Goal: Task Accomplishment & Management: Use online tool/utility

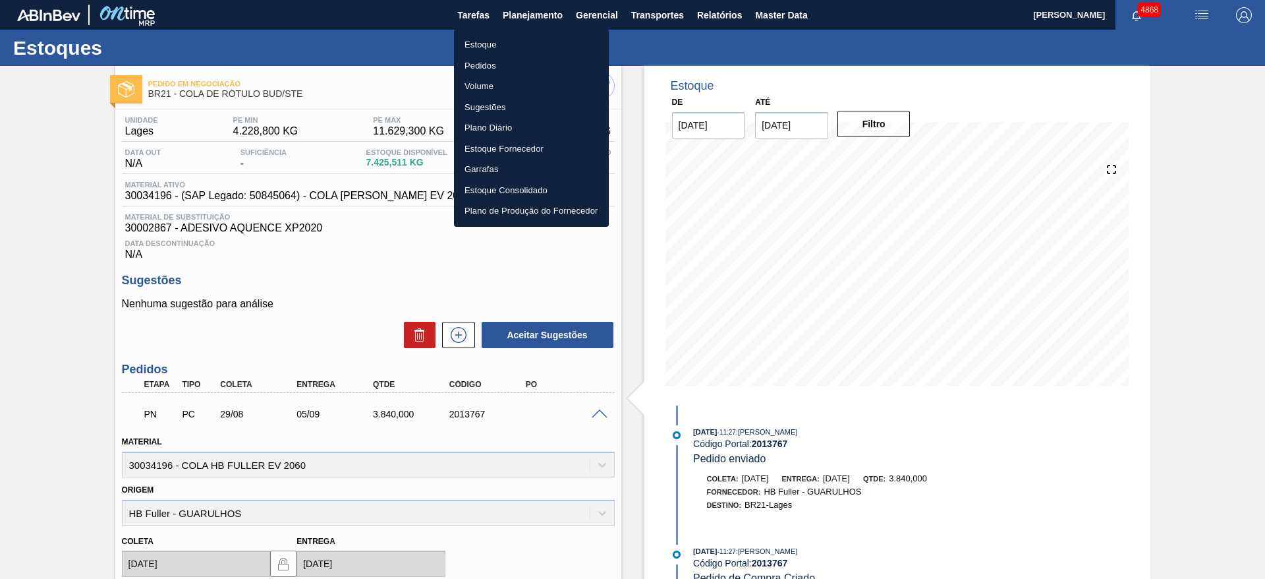
click at [513, 46] on li "Estoque" at bounding box center [531, 44] width 155 height 21
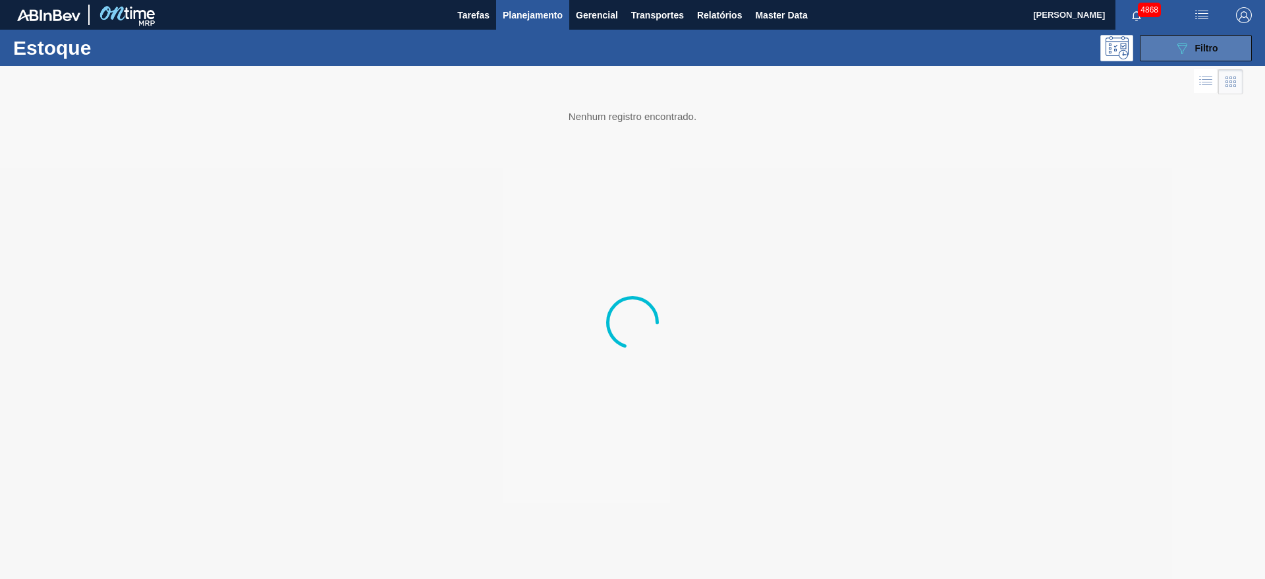
click at [1180, 38] on button "089F7B8B-B2A5-4AFE-B5C0-19BA573D28AC Filtro" at bounding box center [1196, 48] width 112 height 26
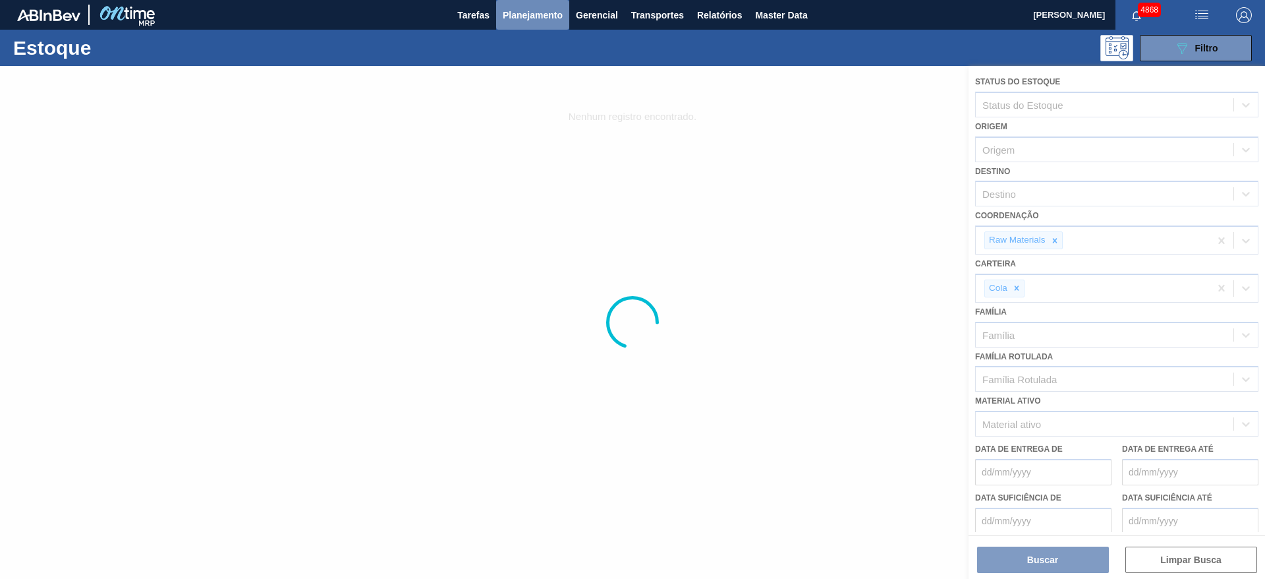
click at [524, 11] on span "Planejamento" at bounding box center [533, 15] width 60 height 16
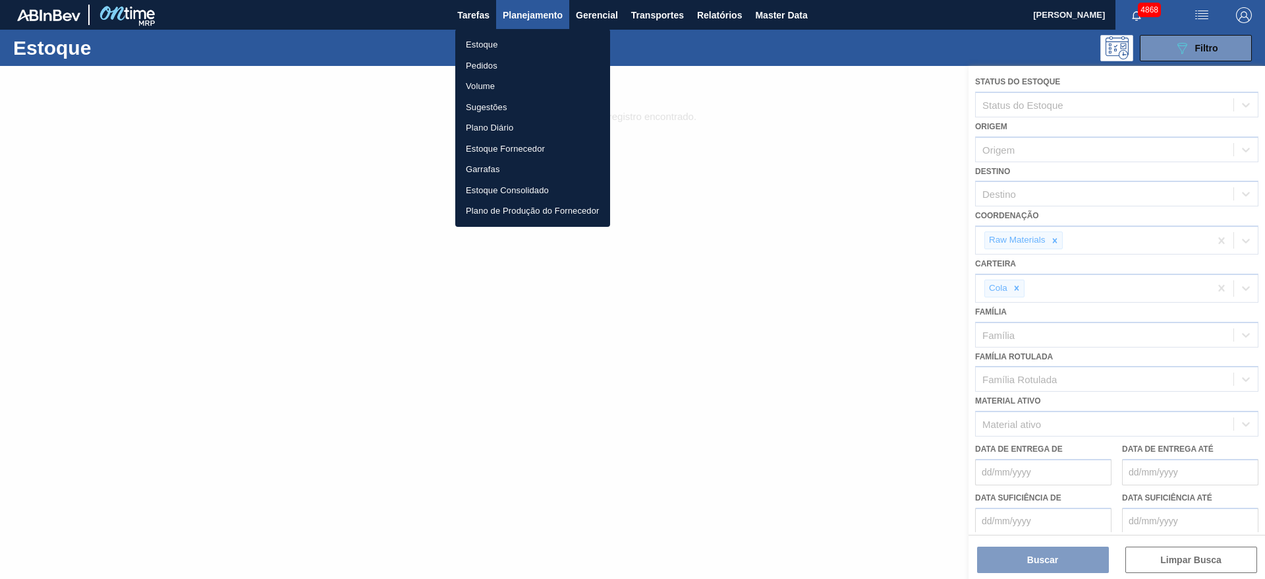
click at [490, 62] on li "Pedidos" at bounding box center [532, 65] width 155 height 21
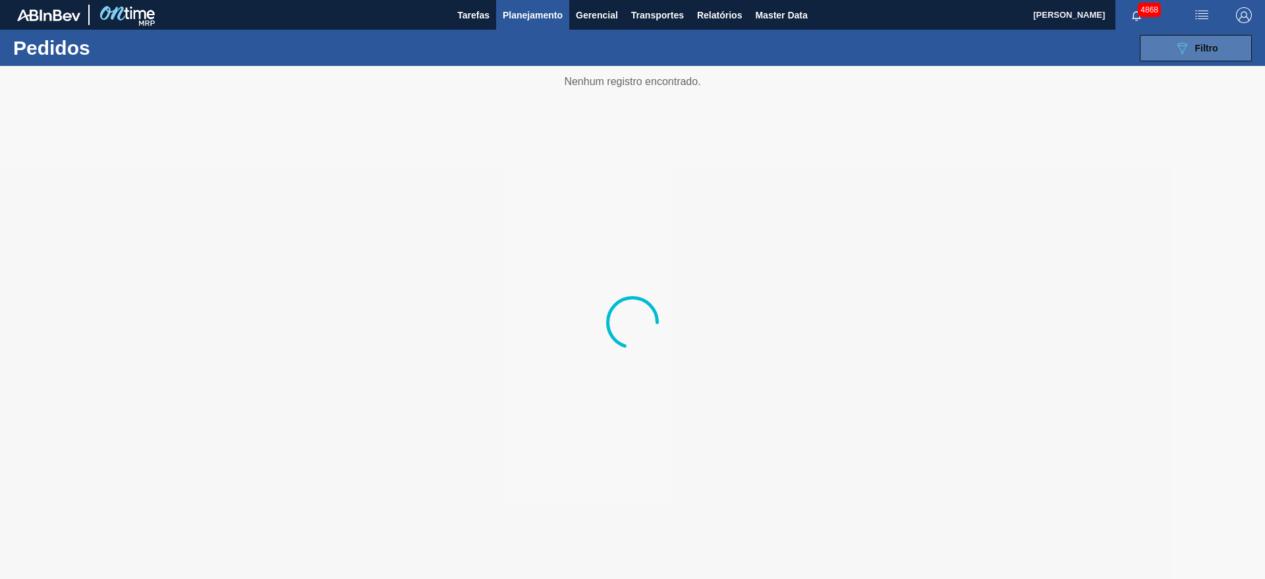
click at [1226, 42] on button "089F7B8B-B2A5-4AFE-B5C0-19BA573D28AC Filtro" at bounding box center [1196, 48] width 112 height 26
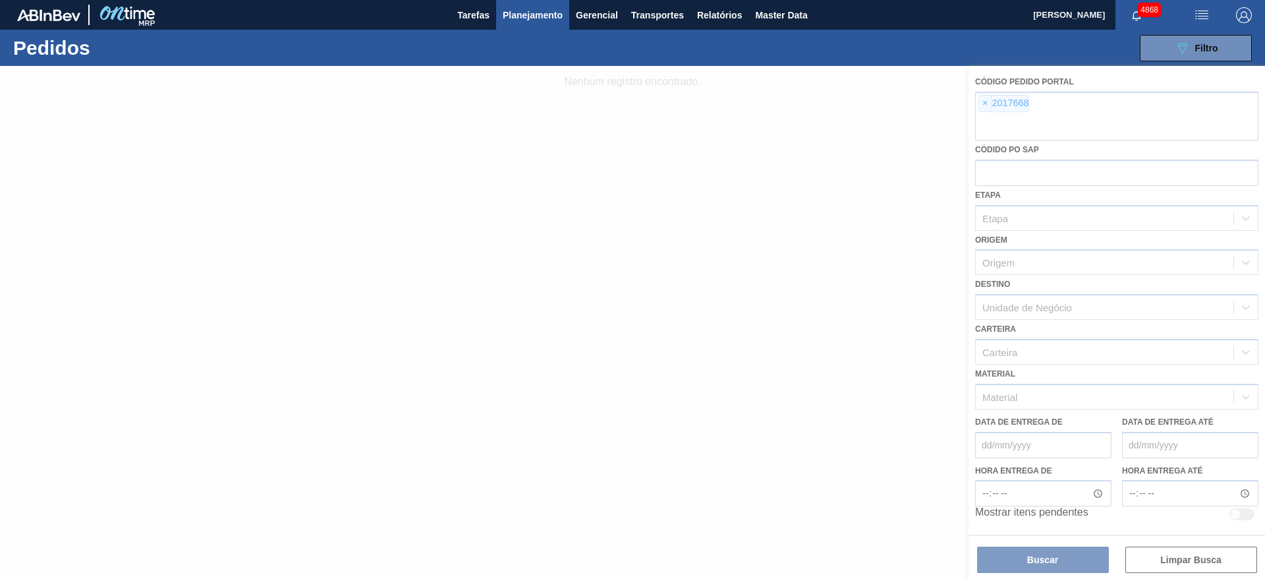
click at [982, 101] on div at bounding box center [632, 322] width 1265 height 513
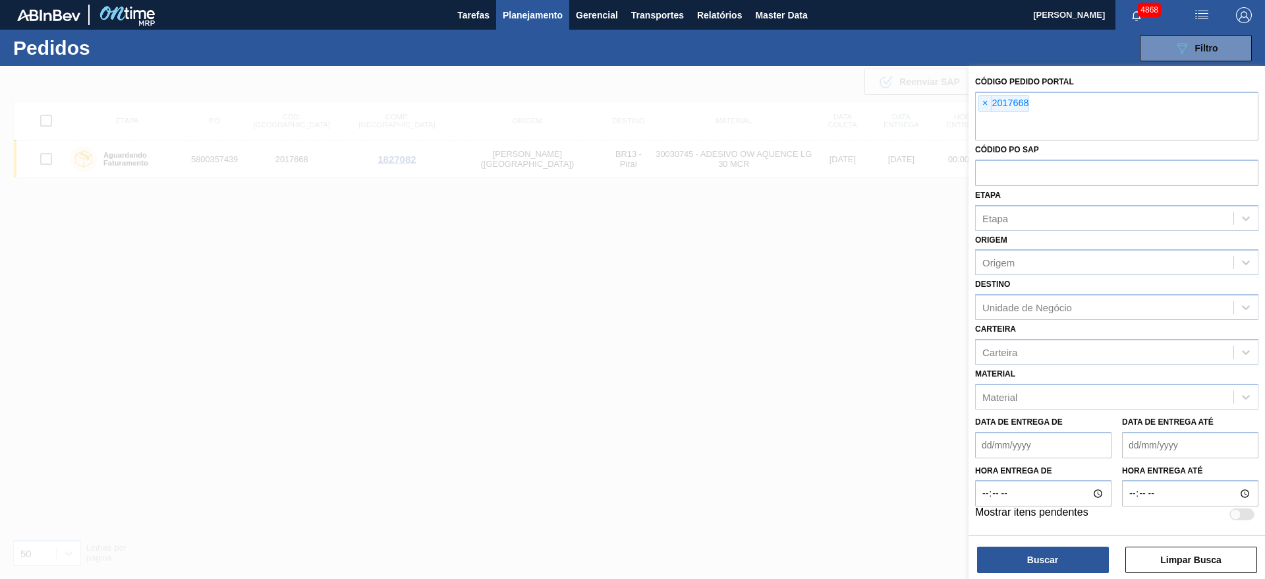
click at [982, 101] on span "×" at bounding box center [985, 104] width 13 height 16
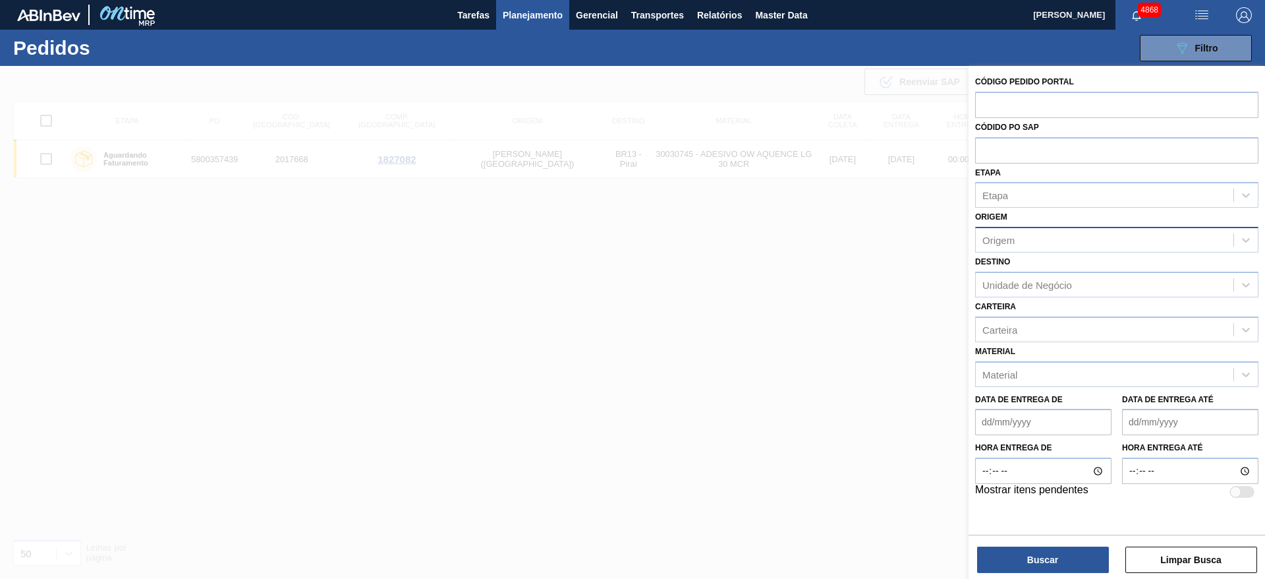
click at [1012, 236] on div "Origem" at bounding box center [999, 240] width 32 height 11
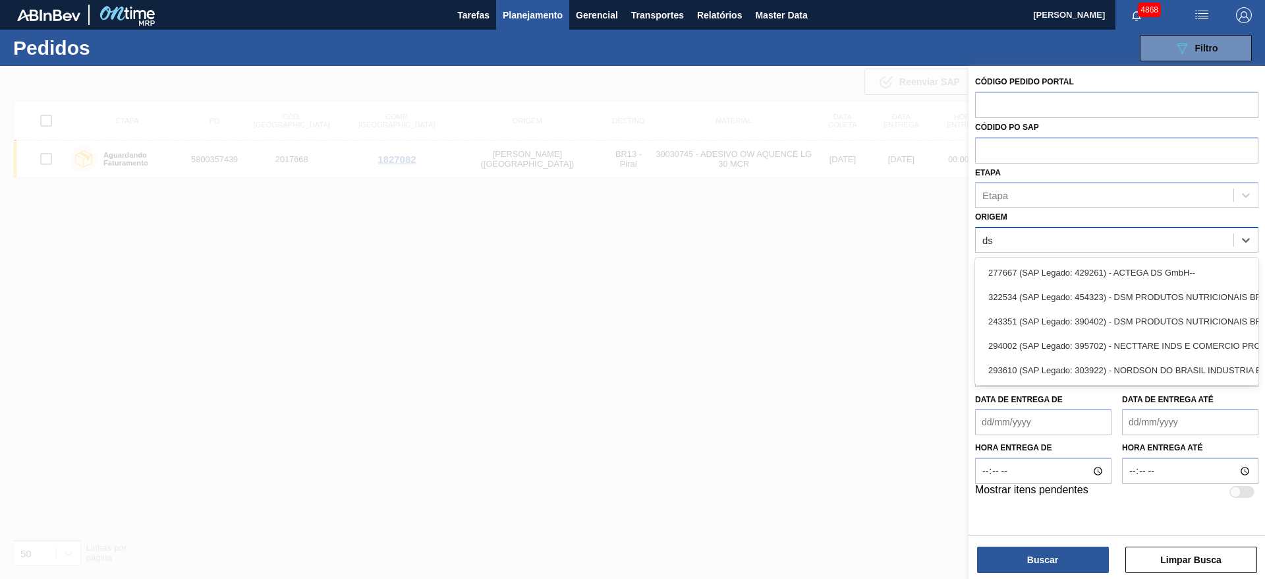
type input "dsm"
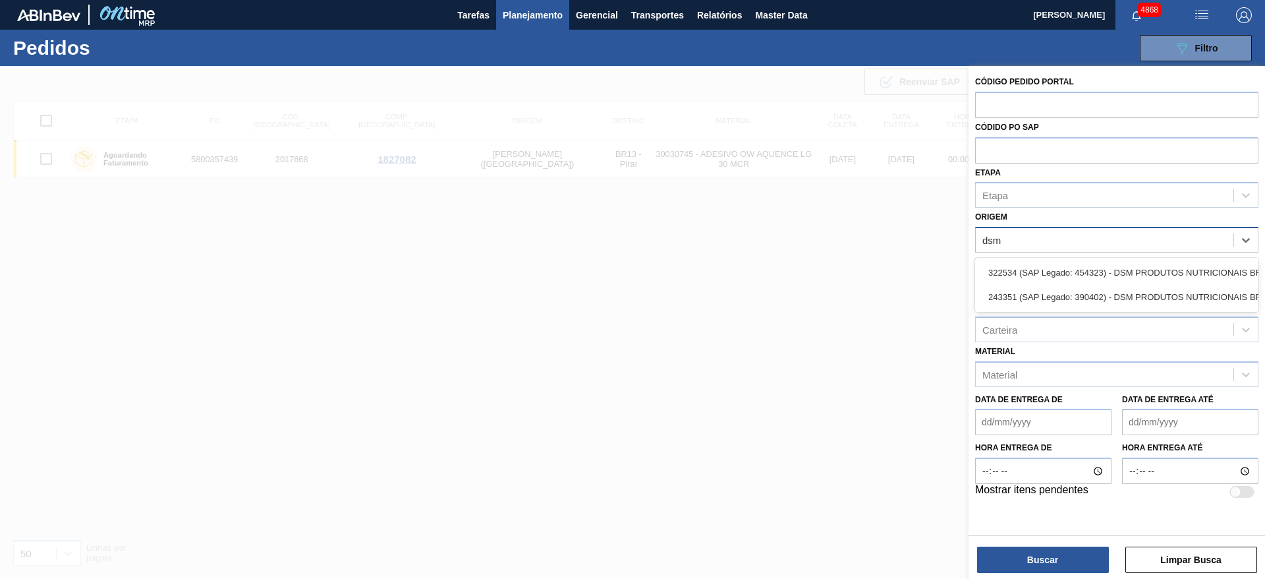
click at [1002, 270] on div "322534 (SAP Legado: 454323) - DSM PRODUTOS NUTRICIONAIS BRASIL" at bounding box center [1116, 272] width 283 height 24
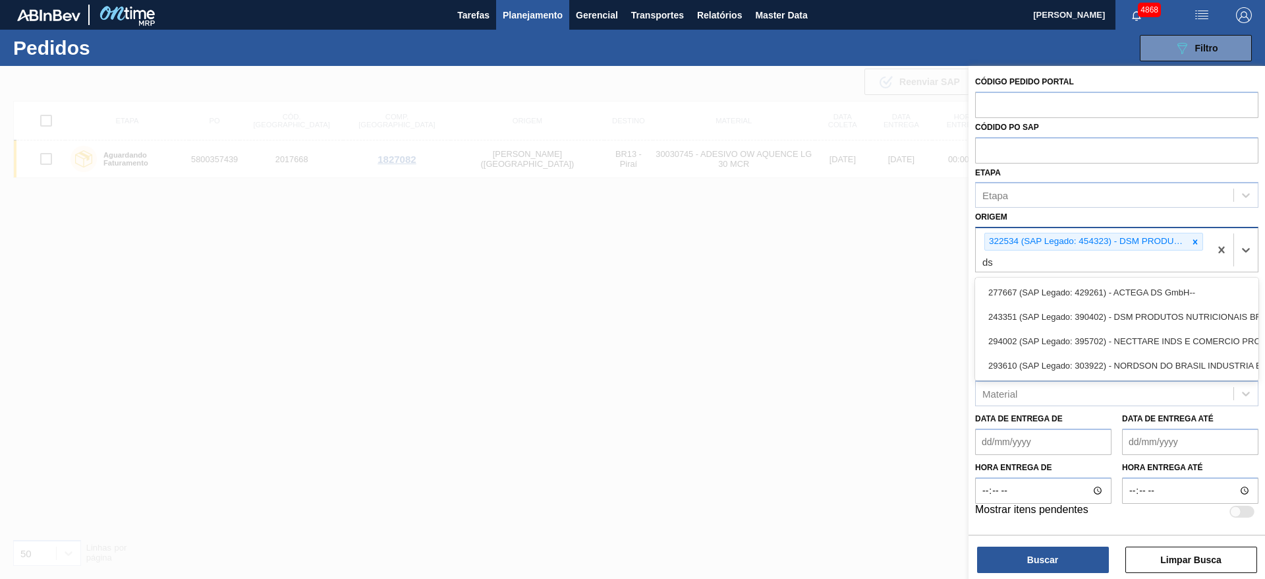
type input "dsm"
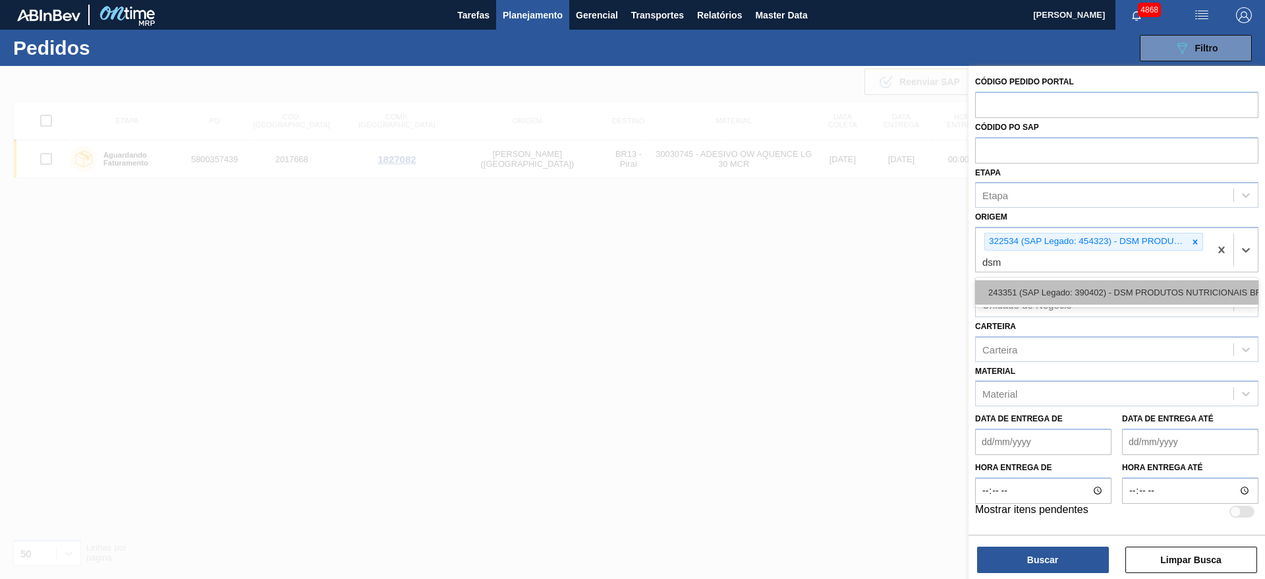
click at [1097, 295] on div "243351 (SAP Legado: 390402) - DSM PRODUTOS NUTRICIONAIS BRASIL S" at bounding box center [1116, 292] width 283 height 24
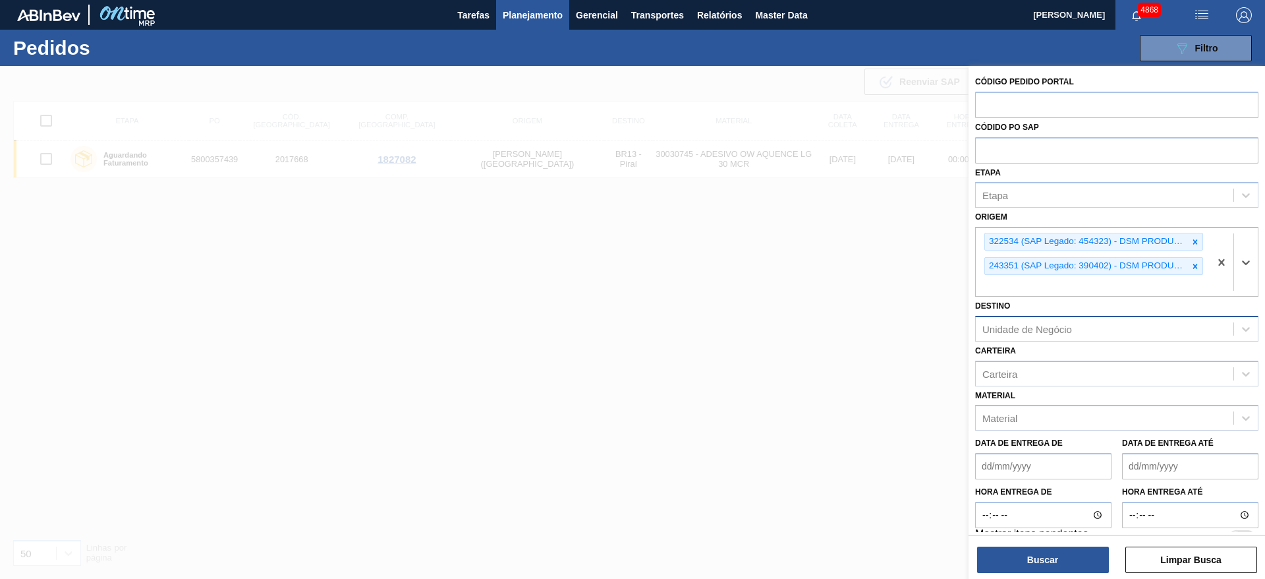
click at [1106, 329] on div "Unidade de Negócio" at bounding box center [1105, 328] width 258 height 19
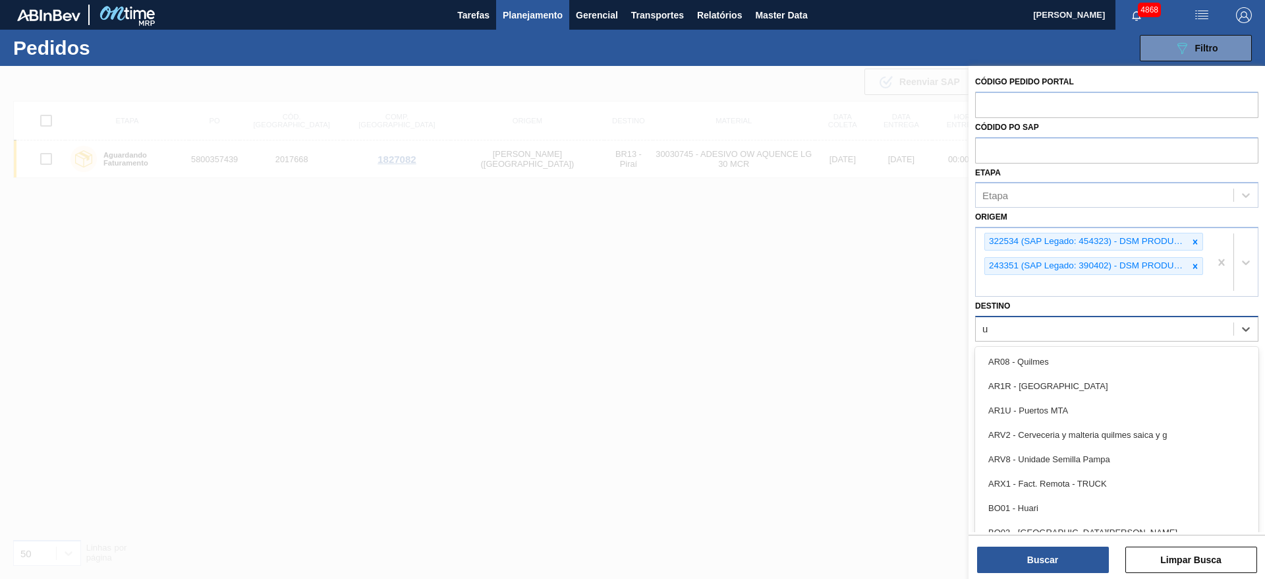
type input "ub"
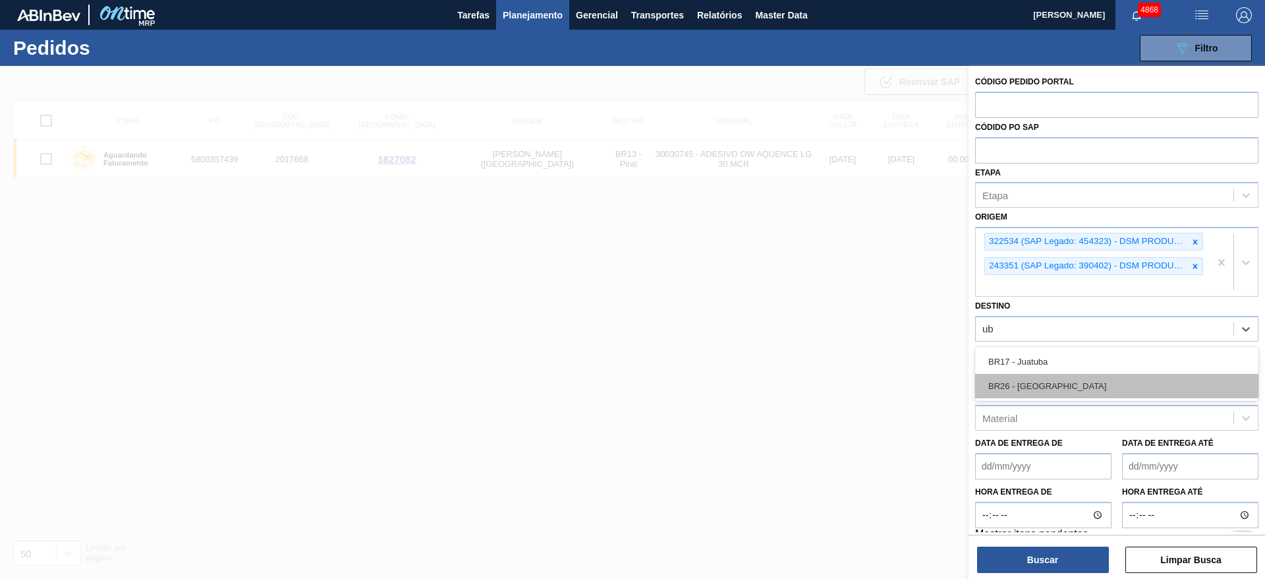
click at [1066, 397] on div "BR26 - [GEOGRAPHIC_DATA]" at bounding box center [1116, 386] width 283 height 24
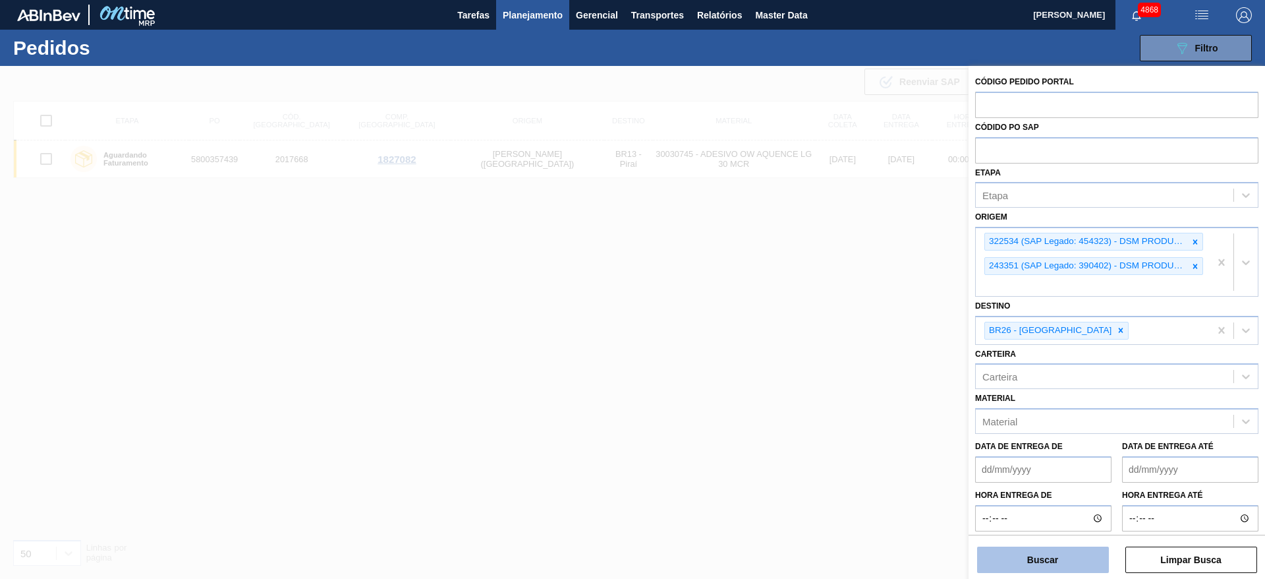
click at [1066, 558] on button "Buscar" at bounding box center [1043, 559] width 132 height 26
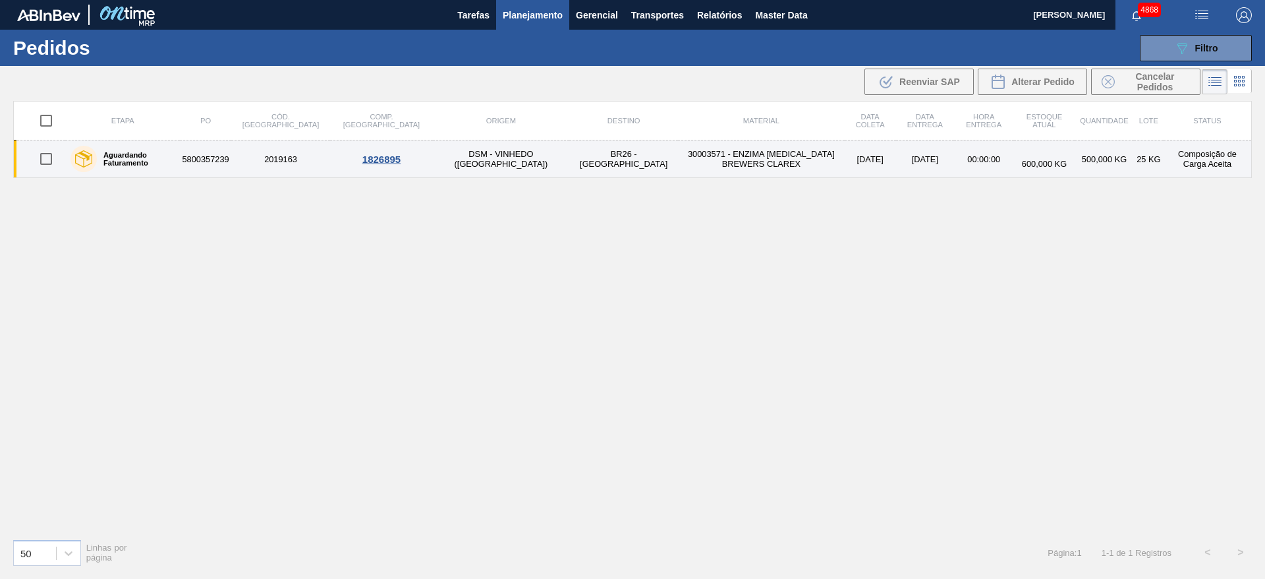
click at [471, 171] on td "DSM - VINHEDO ([GEOGRAPHIC_DATA])" at bounding box center [501, 159] width 137 height 38
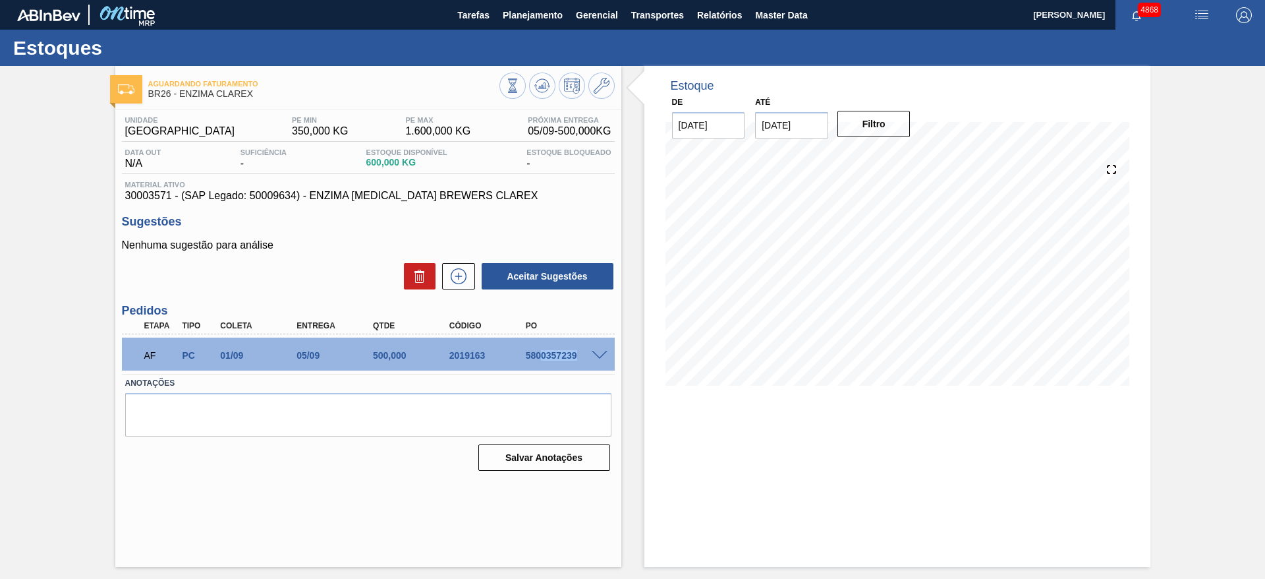
drag, startPoint x: 540, startPoint y: 337, endPoint x: 590, endPoint y: 360, distance: 54.9
click at [590, 360] on div "AF PC 01/09 05/09 500,000 2019163 5800357239" at bounding box center [368, 353] width 493 height 33
drag, startPoint x: 513, startPoint y: 358, endPoint x: 602, endPoint y: 358, distance: 89.0
click at [596, 357] on div "AF PC 01/09 05/09 500,000 2019163 5800357239" at bounding box center [368, 353] width 493 height 33
copy div "5800357239"
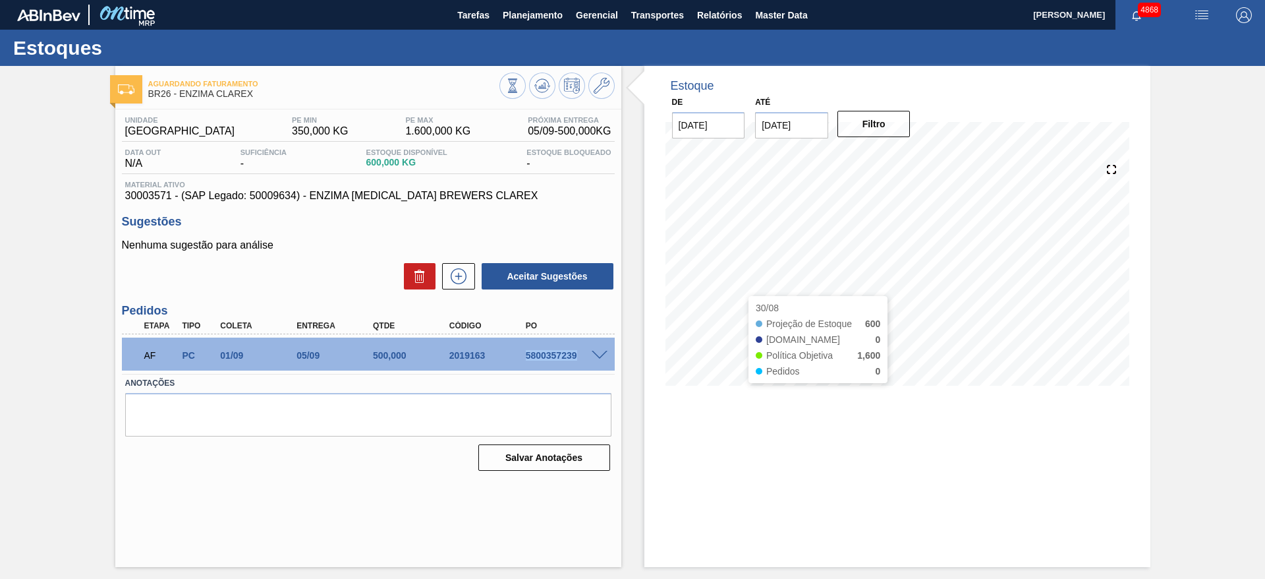
copy div "5800357239"
click at [329, 506] on div "Aguardando Faturamento BR26 - ENZIMA CLAREX Unidade Uberlândia PE MIN 350,000 K…" at bounding box center [368, 316] width 506 height 501
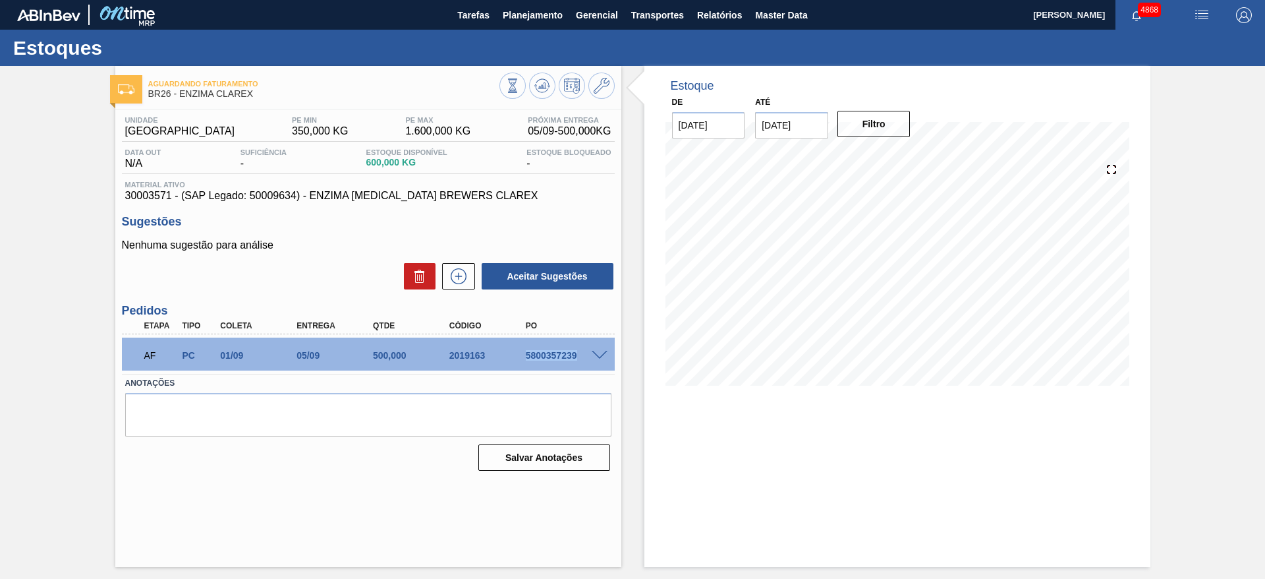
drag, startPoint x: 520, startPoint y: 356, endPoint x: 577, endPoint y: 351, distance: 57.6
click at [577, 351] on div "5800357239" at bounding box center [555, 355] width 76 height 11
copy div "5800357239"
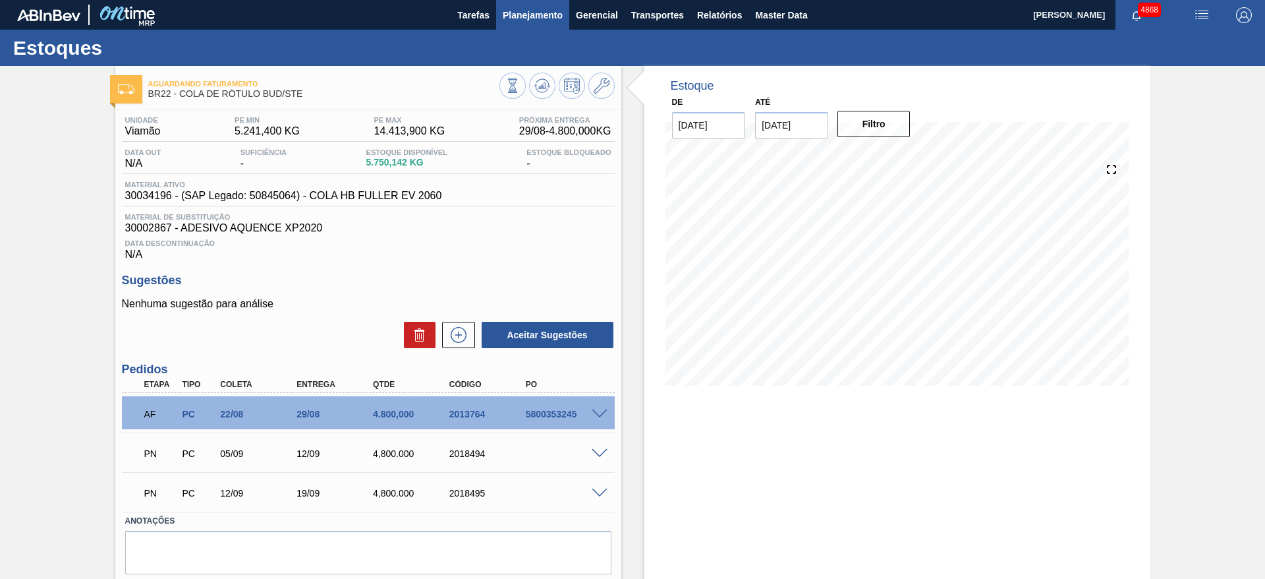
click at [545, 26] on button "Planejamento" at bounding box center [532, 15] width 73 height 30
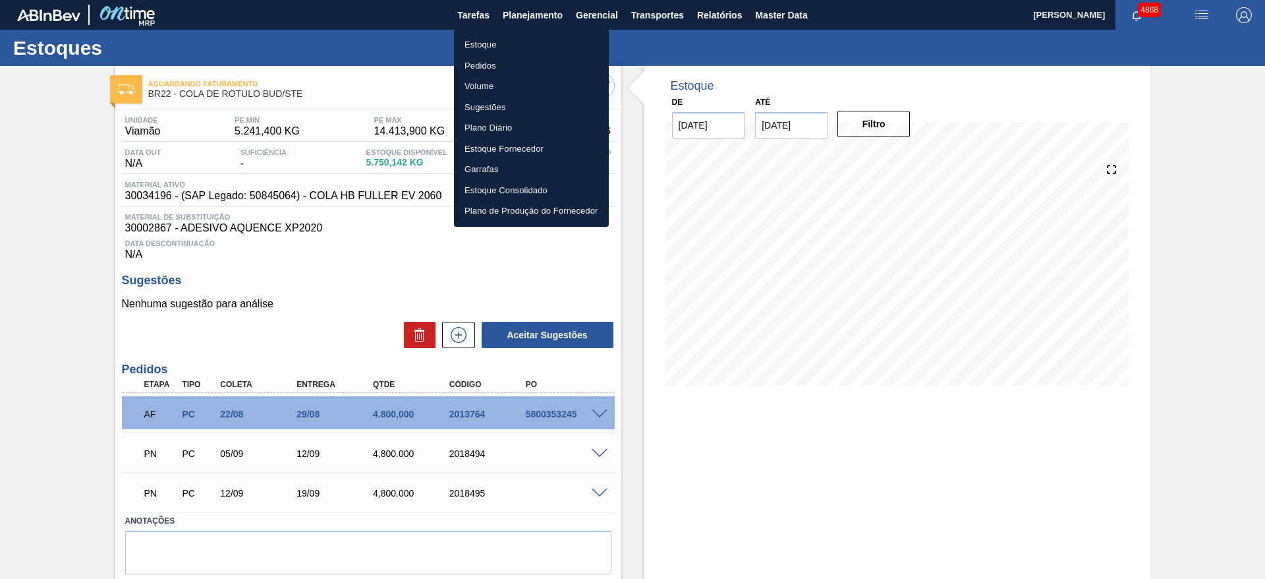
click at [539, 41] on li "Estoque" at bounding box center [531, 44] width 155 height 21
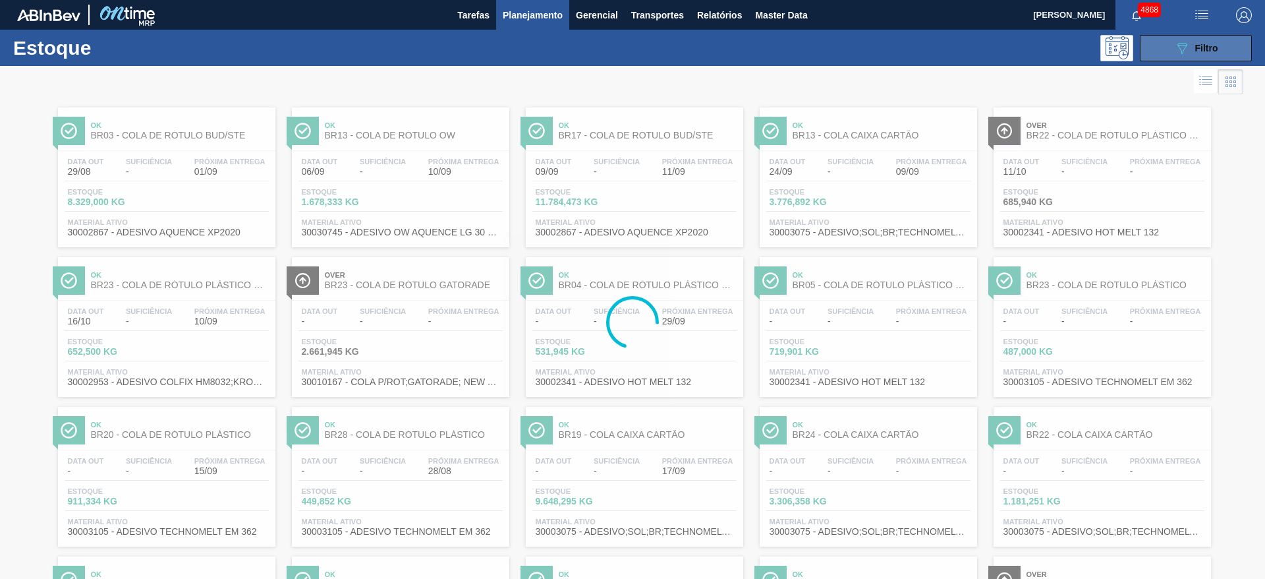
click at [1197, 49] on span "Filtro" at bounding box center [1206, 48] width 23 height 11
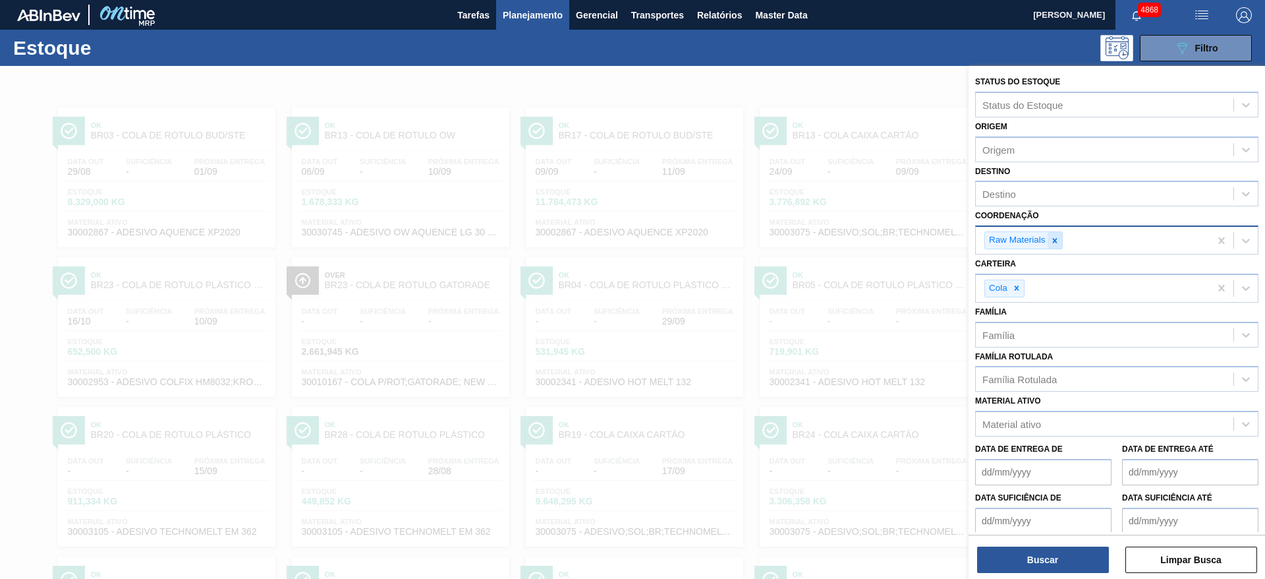
click at [1054, 239] on icon at bounding box center [1054, 240] width 9 height 9
click at [551, 14] on span "Planejamento" at bounding box center [533, 15] width 60 height 16
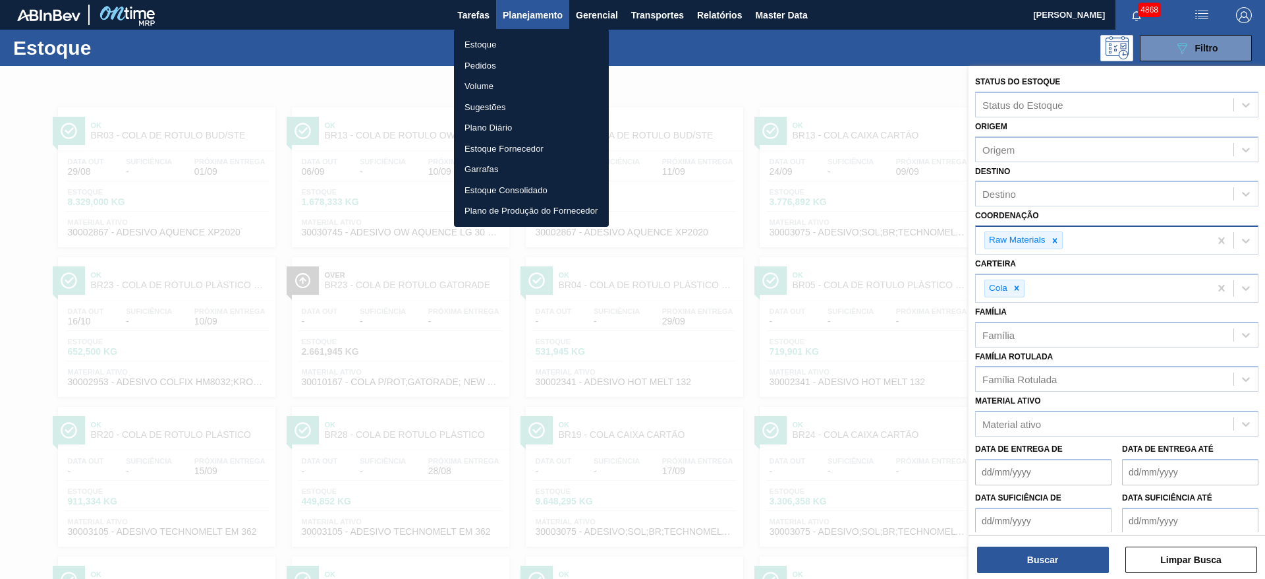
click at [495, 58] on li "Pedidos" at bounding box center [531, 65] width 155 height 21
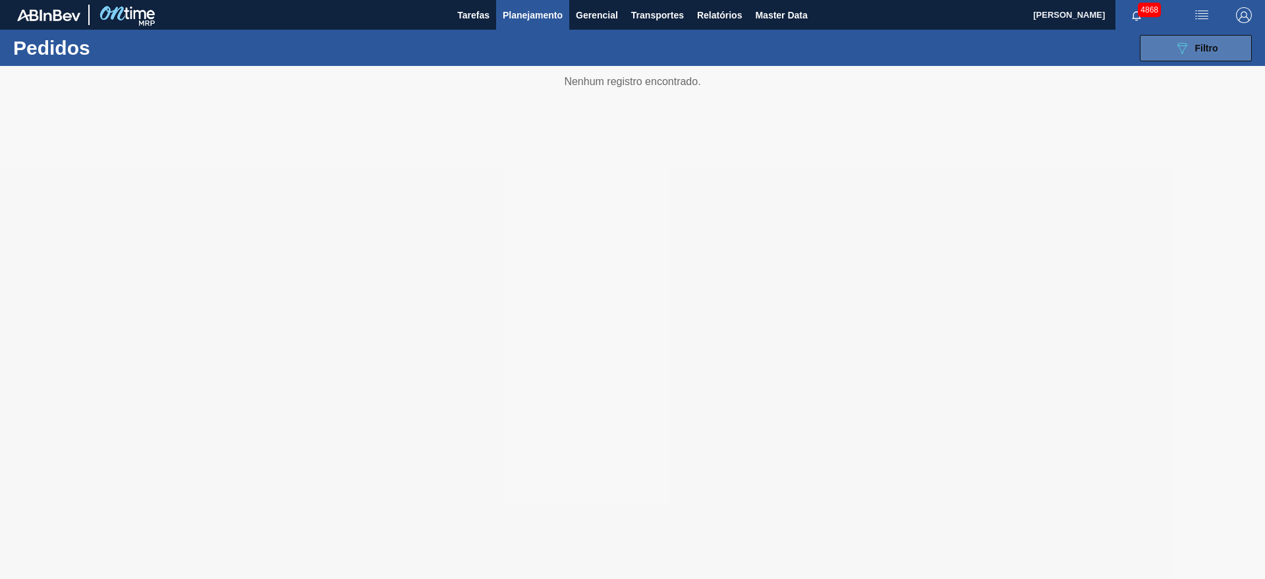
click at [1168, 49] on button "089F7B8B-B2A5-4AFE-B5C0-19BA573D28AC Filtro" at bounding box center [1196, 48] width 112 height 26
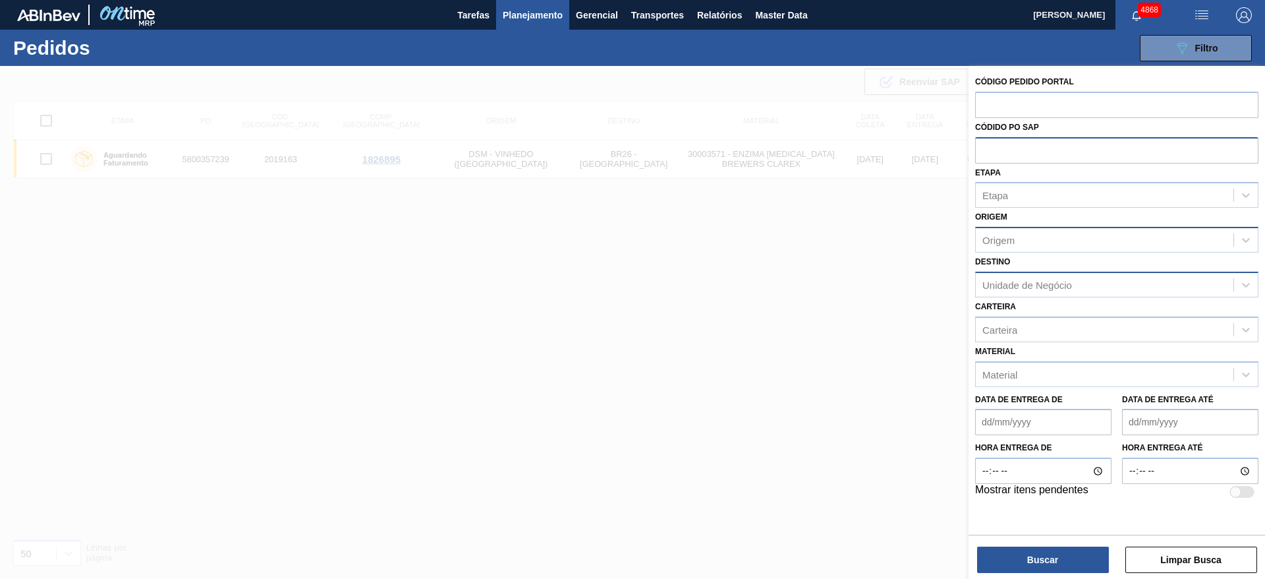
click at [1058, 142] on input "text" at bounding box center [1116, 149] width 283 height 25
paste input "text"
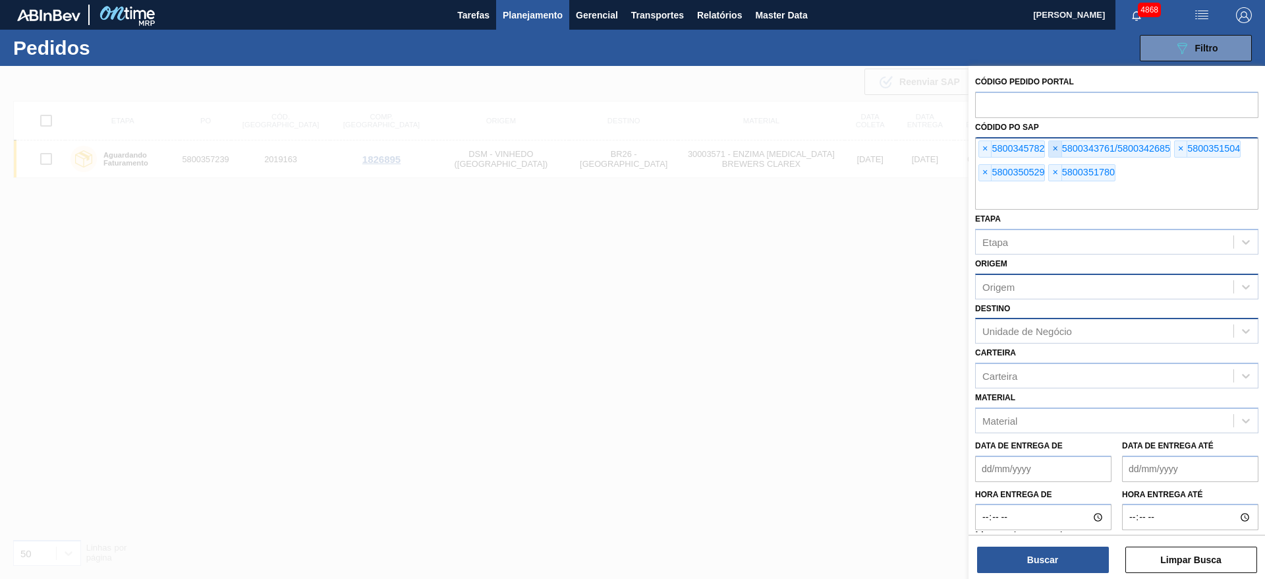
click at [1055, 146] on span "×" at bounding box center [1055, 149] width 13 height 16
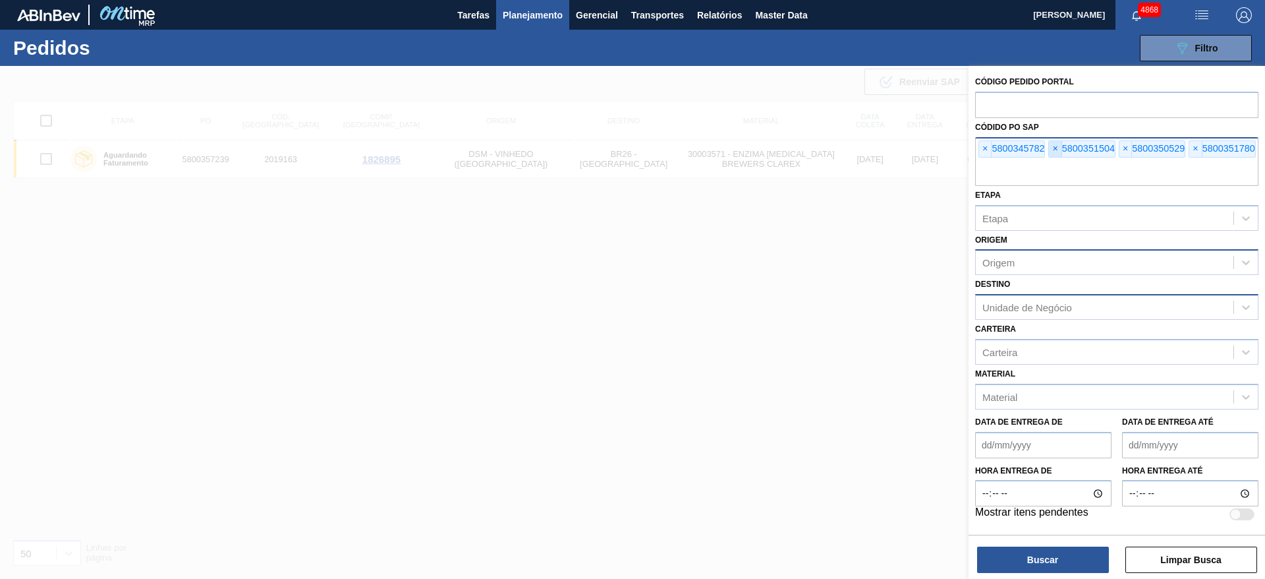
click at [1050, 145] on span "×" at bounding box center [1055, 149] width 13 height 16
click at [1039, 570] on button "Buscar" at bounding box center [1043, 559] width 132 height 26
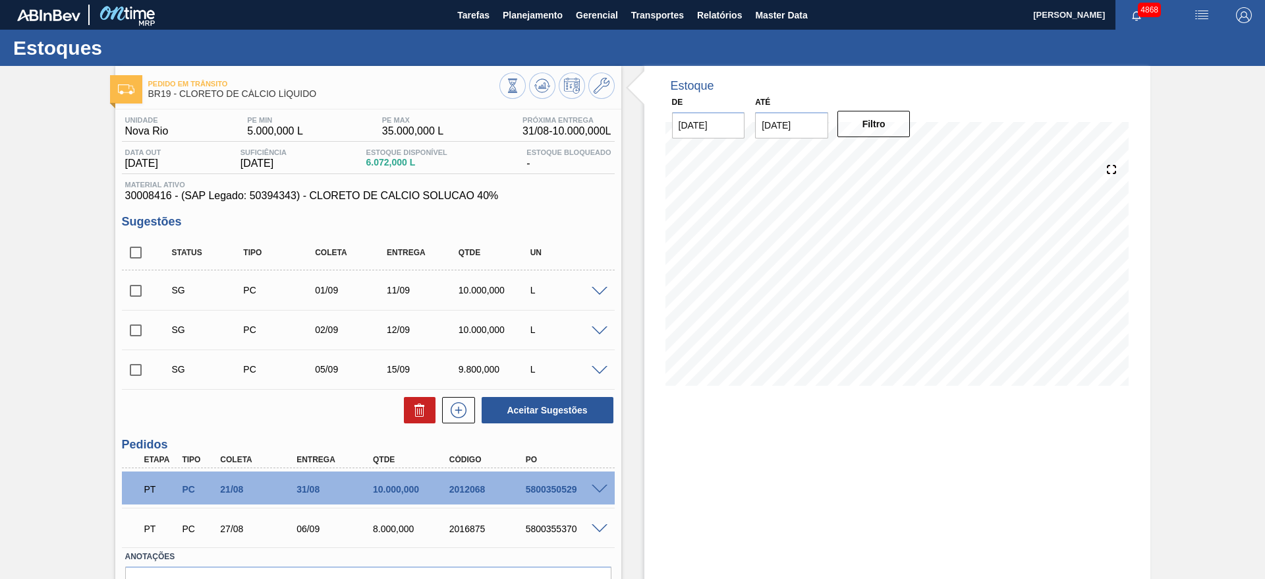
scroll to position [76, 0]
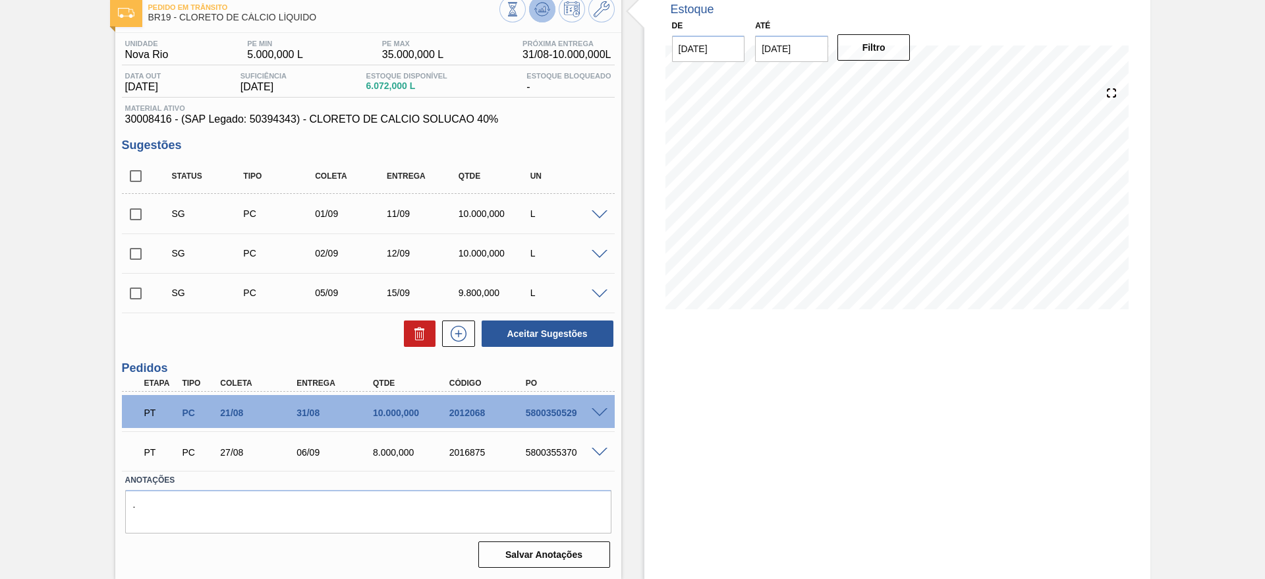
click at [541, 11] on icon at bounding box center [541, 10] width 1 height 3
click at [596, 212] on span at bounding box center [600, 215] width 16 height 10
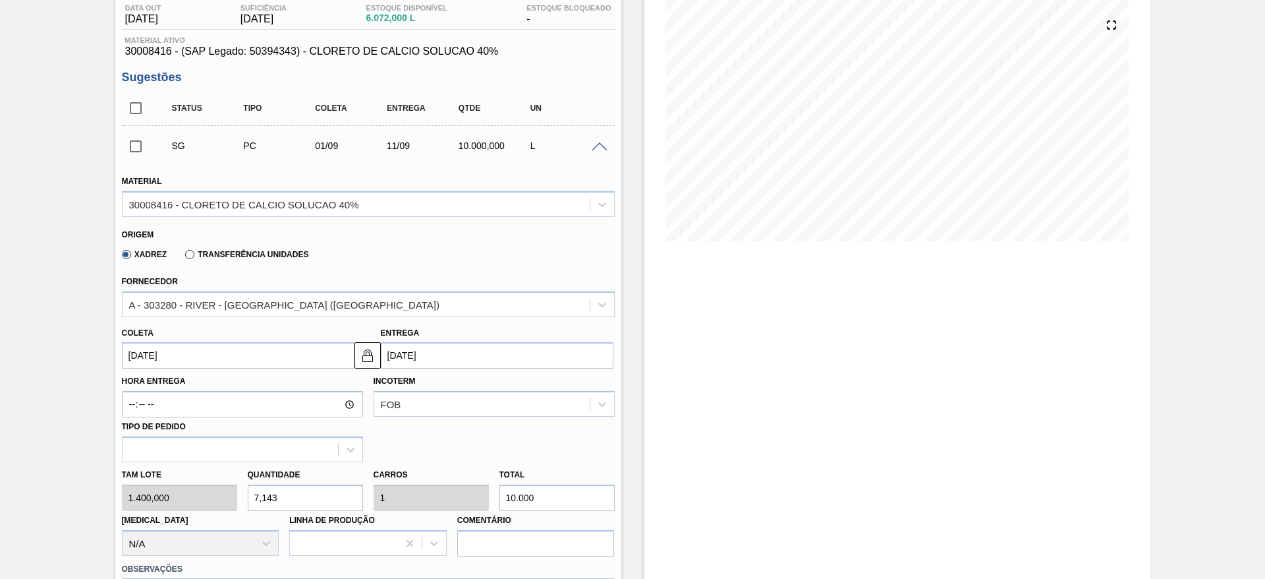
scroll to position [175, 0]
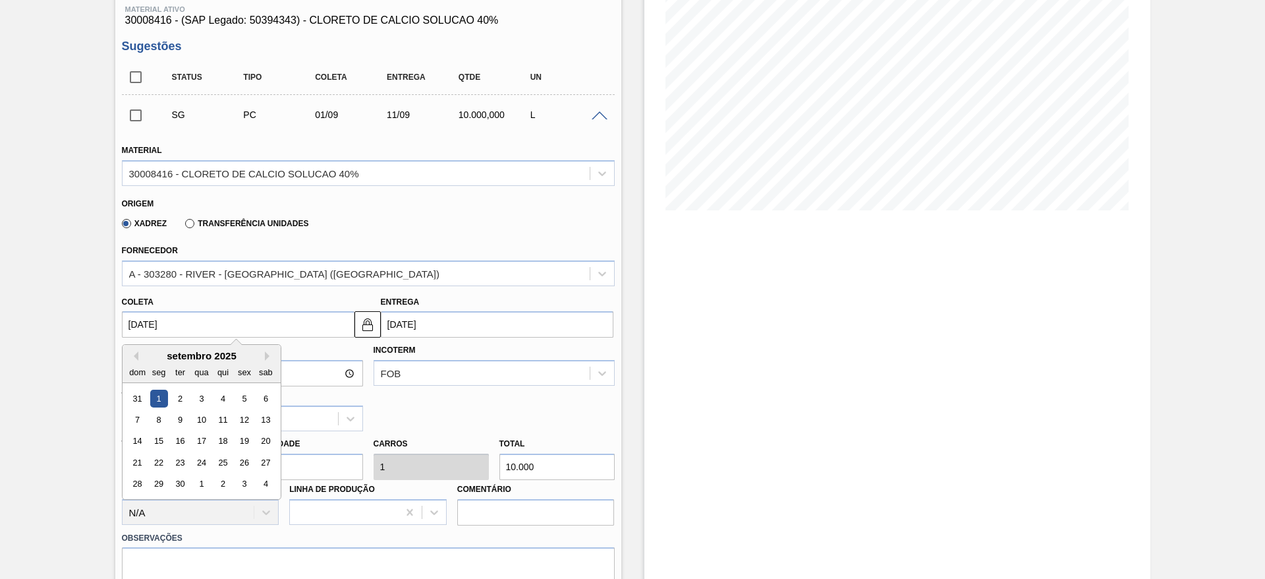
click at [259, 322] on input "[DATE]" at bounding box center [238, 324] width 233 height 26
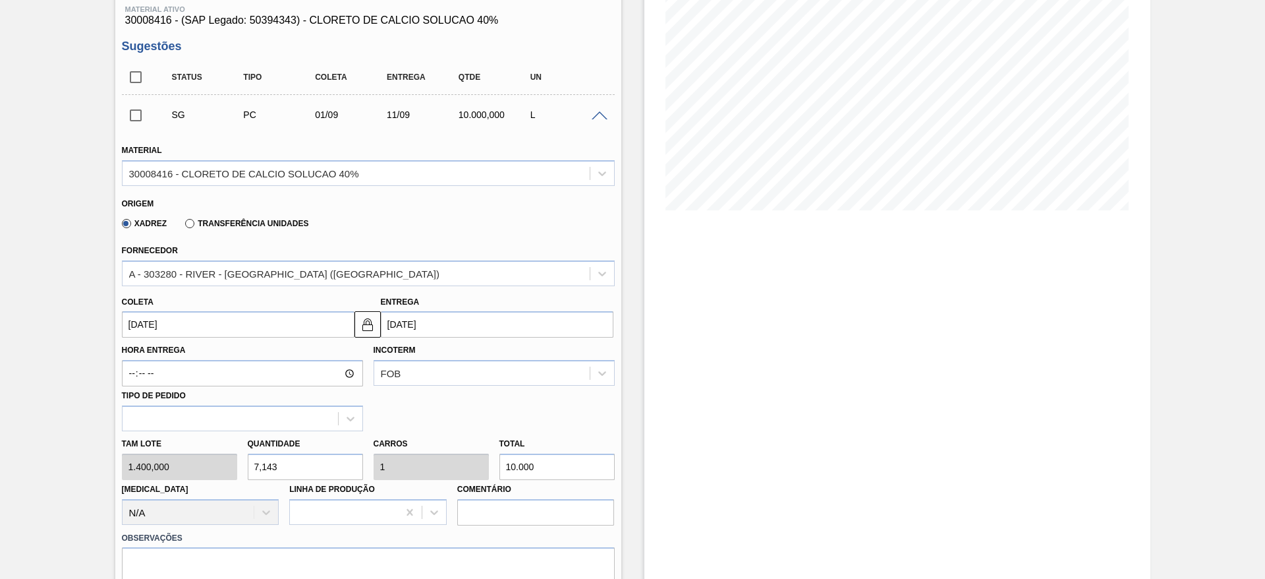
click at [704, 372] on div "Estoque De 28/08/2025 Até 29/10/2025 Filtro 30/08 Projeção de Estoque -937.62 N…" at bounding box center [897, 431] width 506 height 1081
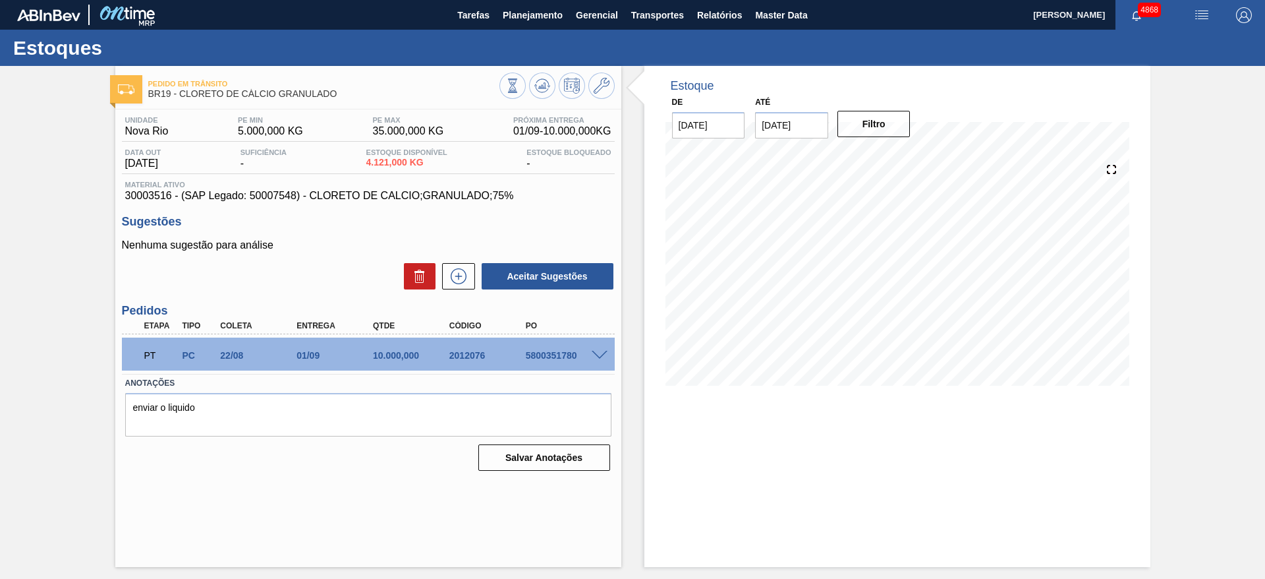
click at [768, 502] on div "Estoque De 28/08/2025 Até 29/10/2025 Filtro 12/09 Projeção de Estoque 9,267.582…" at bounding box center [897, 316] width 506 height 501
